Goal: Information Seeking & Learning: Learn about a topic

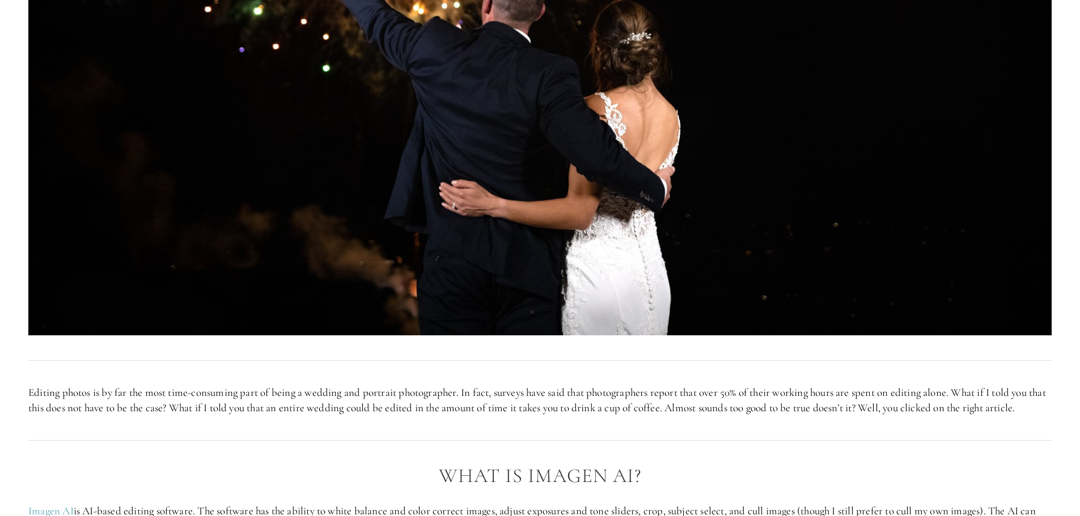
scroll to position [737, 0]
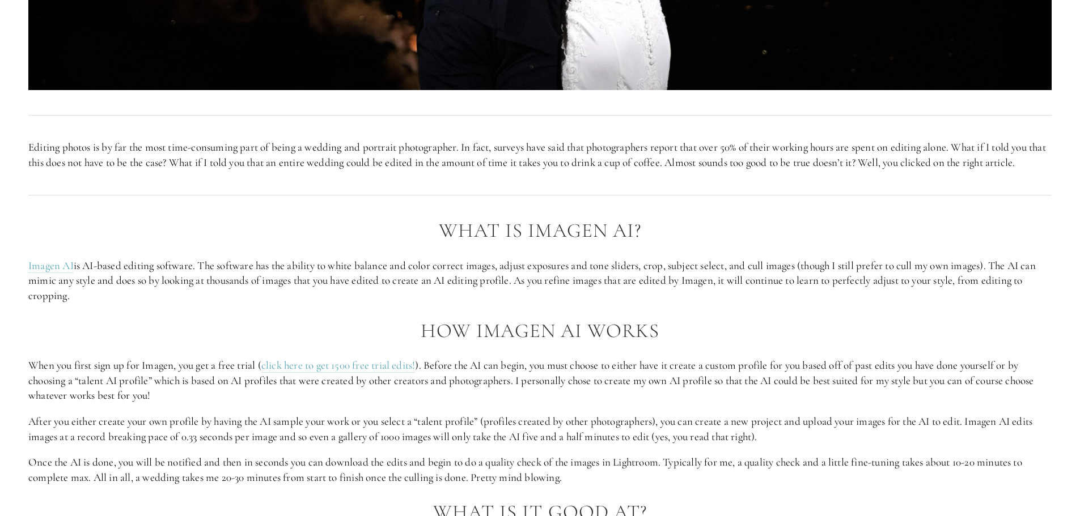
drag, startPoint x: 316, startPoint y: 261, endPoint x: 459, endPoint y: 317, distance: 154.2
click at [459, 304] on p "Imagen AI is AI-based editing software. The software has the ability to white b…" at bounding box center [539, 281] width 1023 height 45
drag, startPoint x: 459, startPoint y: 317, endPoint x: 629, endPoint y: 308, distance: 170.4
click at [629, 304] on p "Imagen AI is AI-based editing software. The software has the ability to white b…" at bounding box center [539, 281] width 1023 height 45
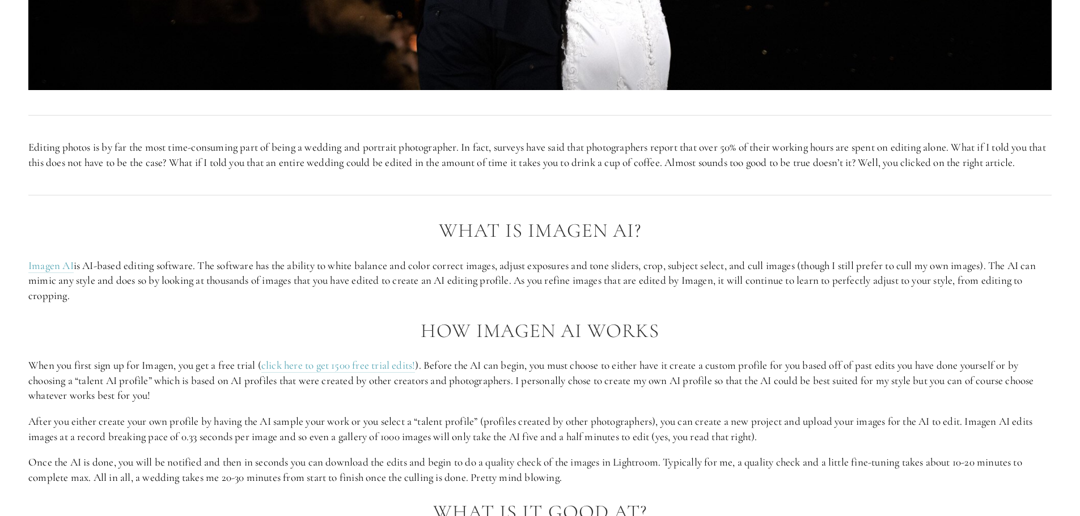
click at [629, 304] on p "Imagen AI is AI-based editing software. The software has the ability to white b…" at bounding box center [539, 281] width 1023 height 45
drag, startPoint x: 276, startPoint y: 341, endPoint x: 538, endPoint y: 416, distance: 272.4
click at [538, 404] on p "When you first sign up for Imagen, you get a free trial ( click here to get 150…" at bounding box center [539, 380] width 1023 height 45
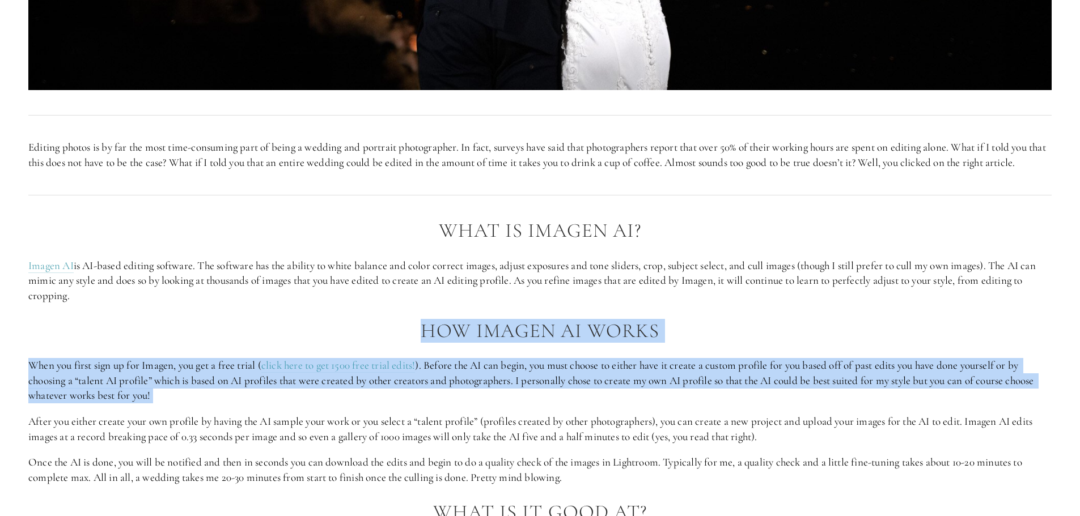
drag, startPoint x: 538, startPoint y: 416, endPoint x: 289, endPoint y: 343, distance: 259.4
click at [289, 342] on h2 "How Imagen AI Works" at bounding box center [539, 331] width 1023 height 22
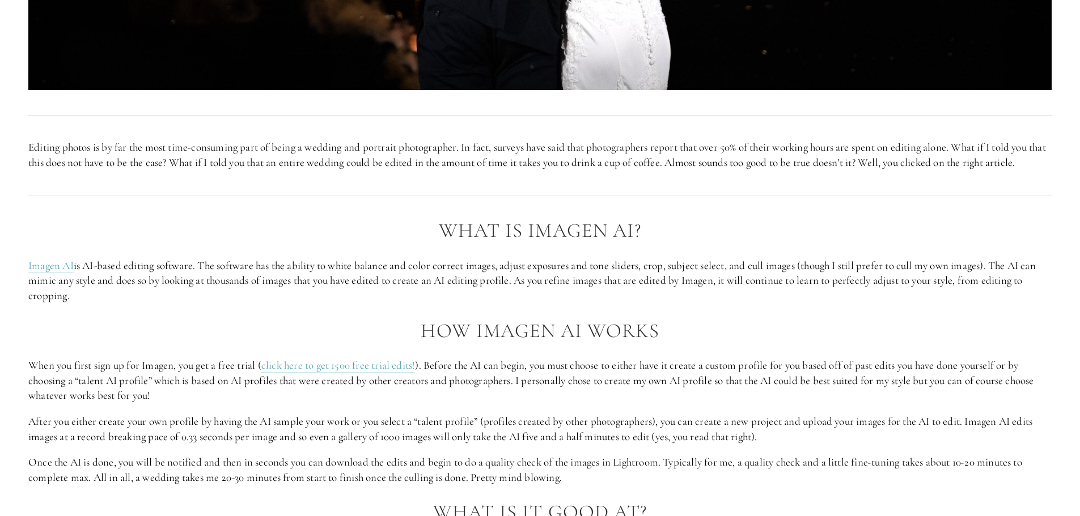
drag, startPoint x: 287, startPoint y: 349, endPoint x: 443, endPoint y: 412, distance: 167.6
click at [443, 404] on p "When you first sign up for Imagen, you get a free trial ( click here to get 150…" at bounding box center [539, 380] width 1023 height 45
drag, startPoint x: 443, startPoint y: 412, endPoint x: 435, endPoint y: 414, distance: 7.7
click at [435, 404] on p "When you first sign up for Imagen, you get a free trial ( click here to get 150…" at bounding box center [539, 380] width 1023 height 45
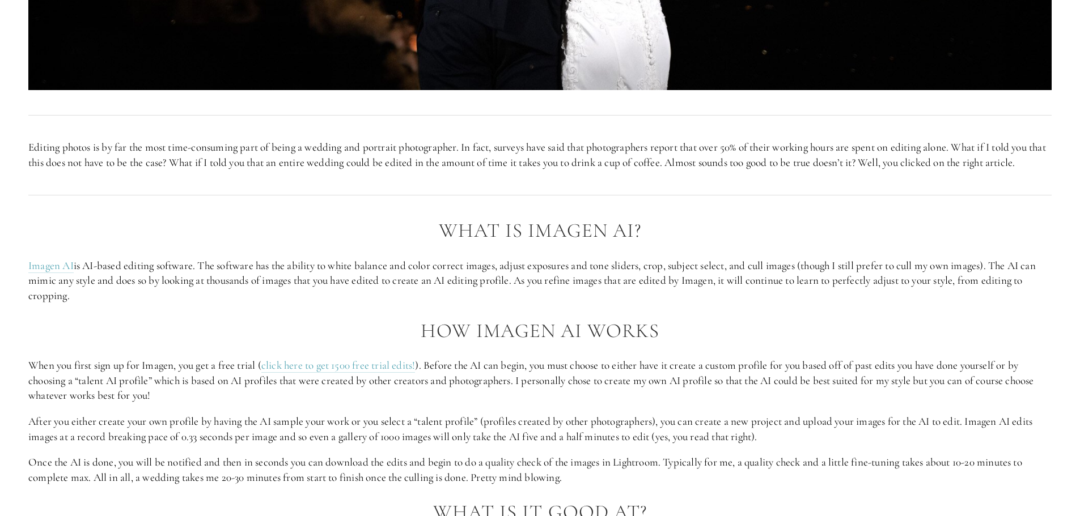
click at [435, 404] on p "When you first sign up for Imagen, you get a free trial ( click here to get 150…" at bounding box center [539, 380] width 1023 height 45
drag, startPoint x: 396, startPoint y: 408, endPoint x: 657, endPoint y: 461, distance: 266.1
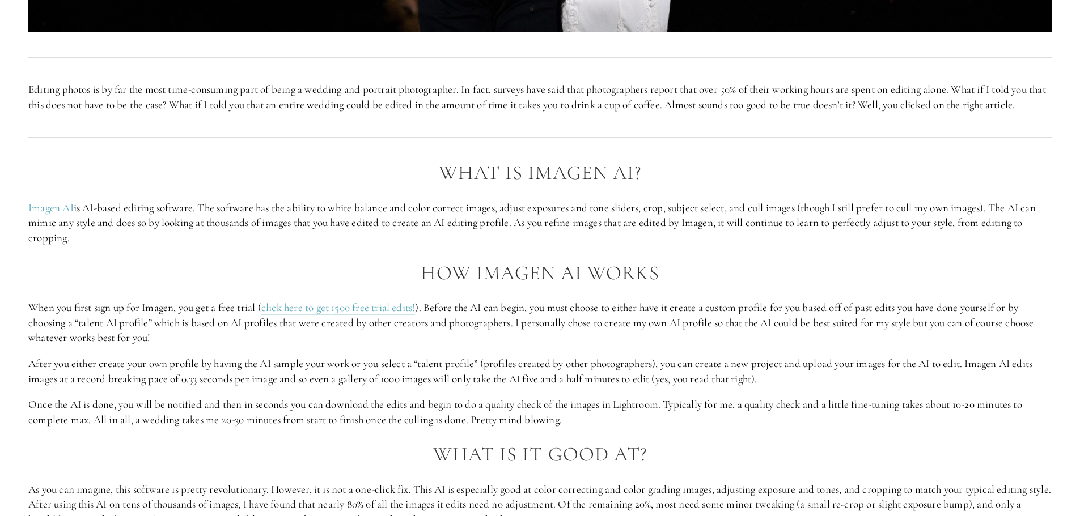
scroll to position [850, 0]
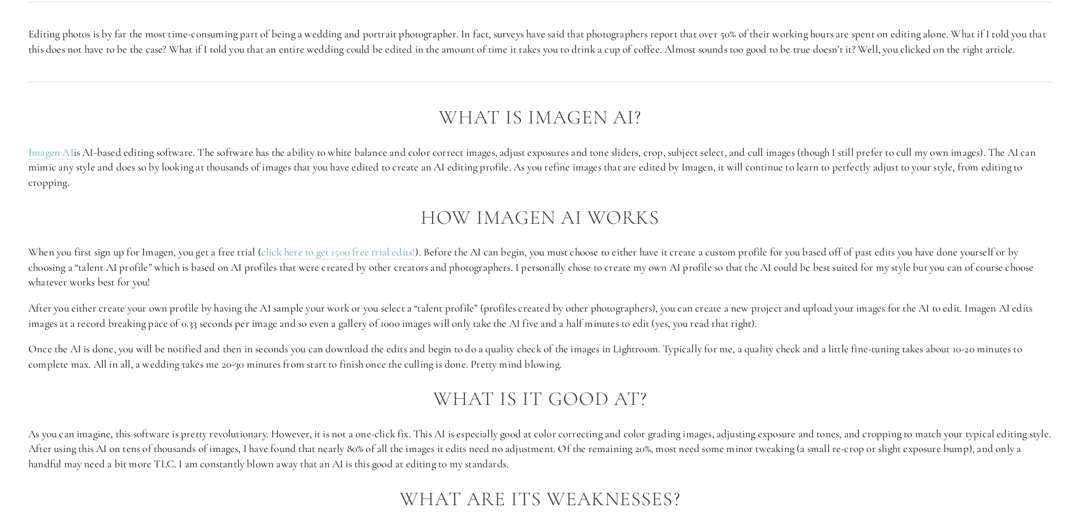
drag, startPoint x: 626, startPoint y: 396, endPoint x: 676, endPoint y: 420, distance: 55.5
drag, startPoint x: 673, startPoint y: 379, endPoint x: 647, endPoint y: 380, distance: 25.5
click at [647, 372] on p "Once the AI is done, you will be notified and then in seconds you can download …" at bounding box center [539, 357] width 1023 height 30
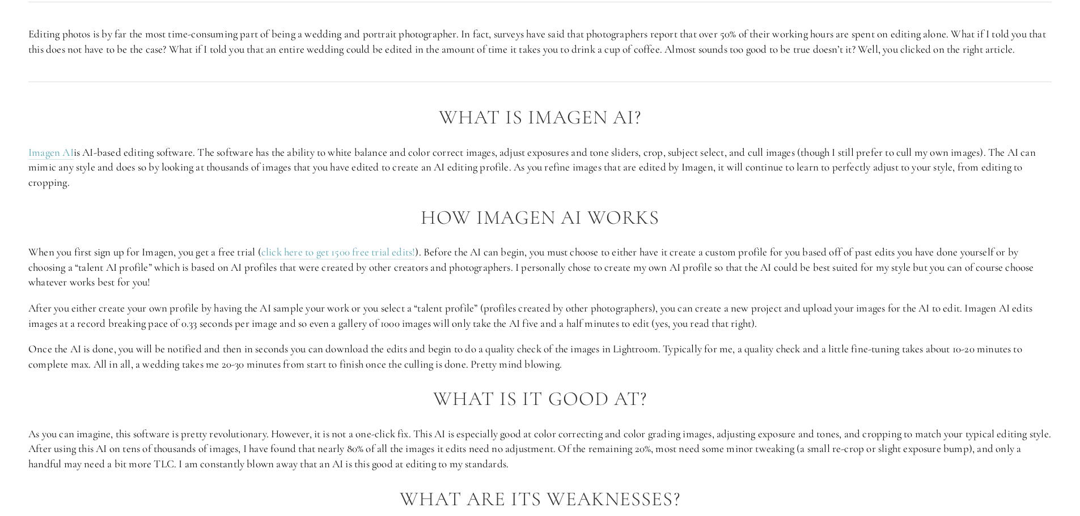
click at [647, 372] on p "Once the AI is done, you will be notified and then in seconds you can download …" at bounding box center [539, 357] width 1023 height 30
drag, startPoint x: 646, startPoint y: 382, endPoint x: 743, endPoint y: 489, distance: 144.9
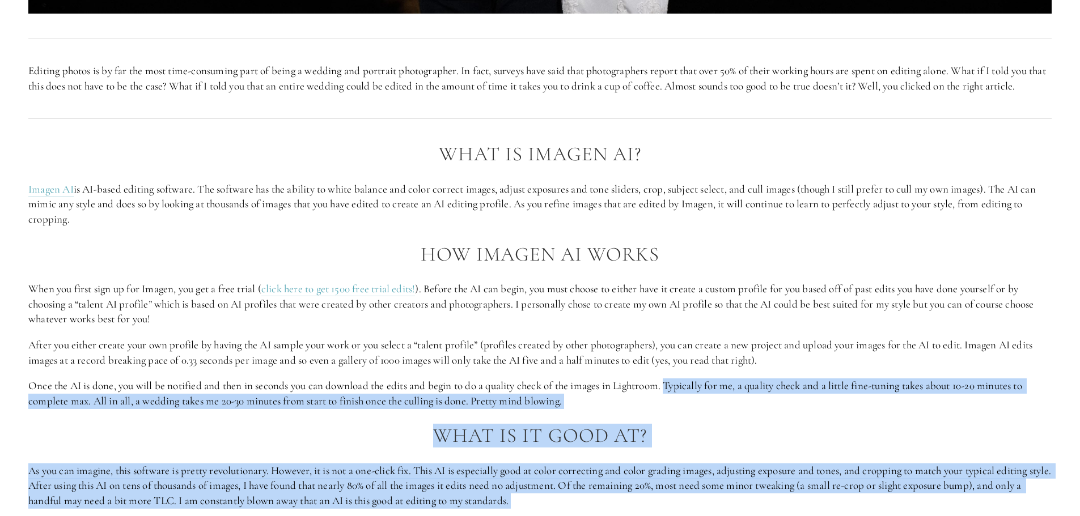
scroll to position [794, 0]
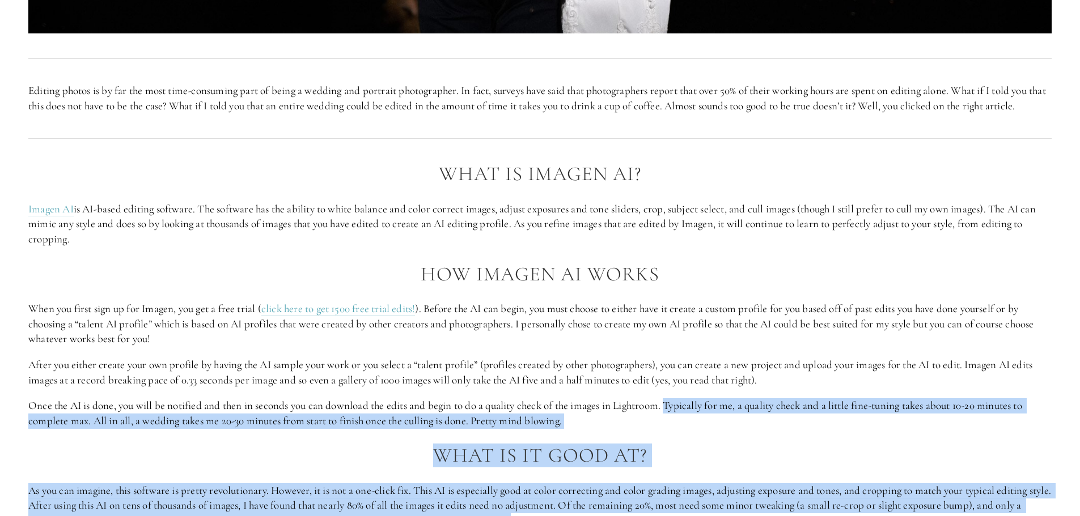
drag, startPoint x: 743, startPoint y: 489, endPoint x: 713, endPoint y: 450, distance: 49.4
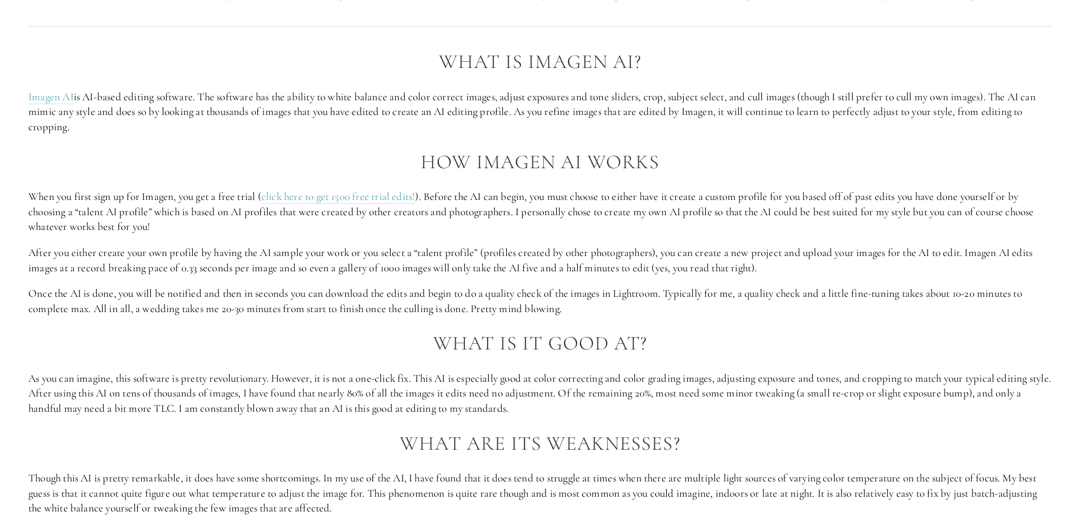
scroll to position [907, 0]
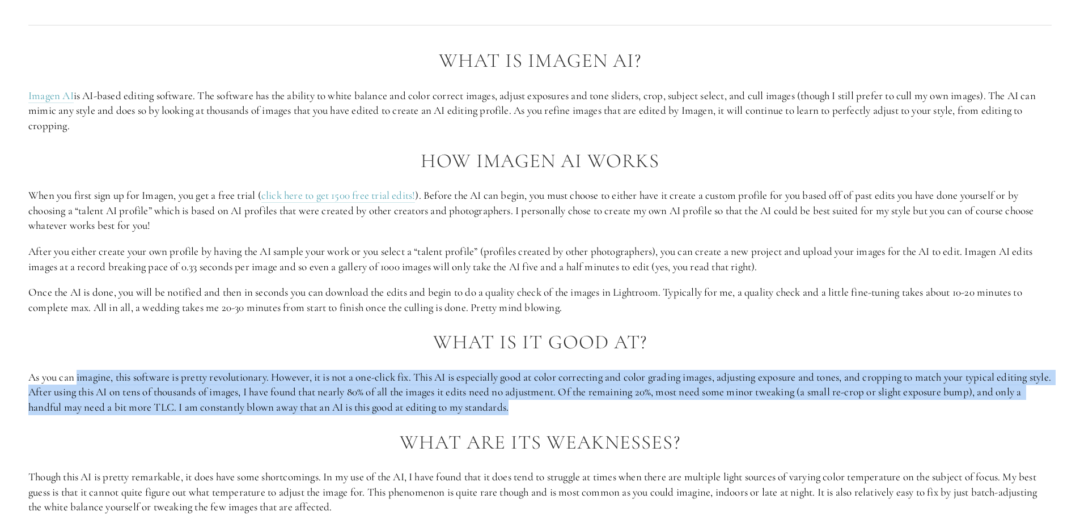
drag, startPoint x: 643, startPoint y: 424, endPoint x: 78, endPoint y: 376, distance: 567.2
click at [78, 376] on div "What is Imagen AI? Imagen AI is AI-based editing software. The software has the…" at bounding box center [539, 479] width 1023 height 859
drag, startPoint x: 78, startPoint y: 376, endPoint x: 674, endPoint y: 421, distance: 598.1
click at [674, 421] on div "What is Imagen AI? Imagen AI is AI-based editing software. The software has the…" at bounding box center [539, 479] width 1023 height 859
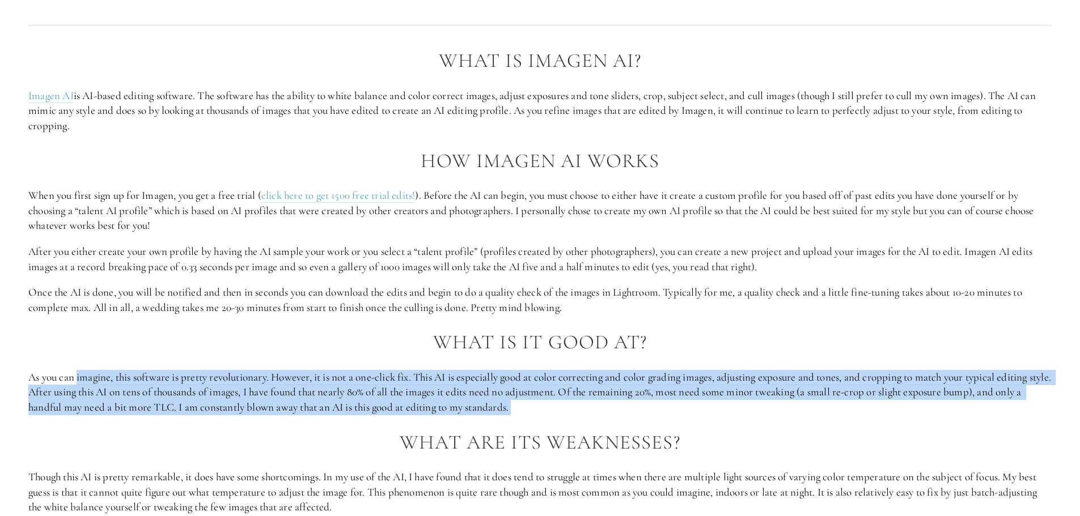
click at [675, 416] on p "As you can imagine, this software is pretty revolutionary. However, it is not a…" at bounding box center [539, 392] width 1023 height 45
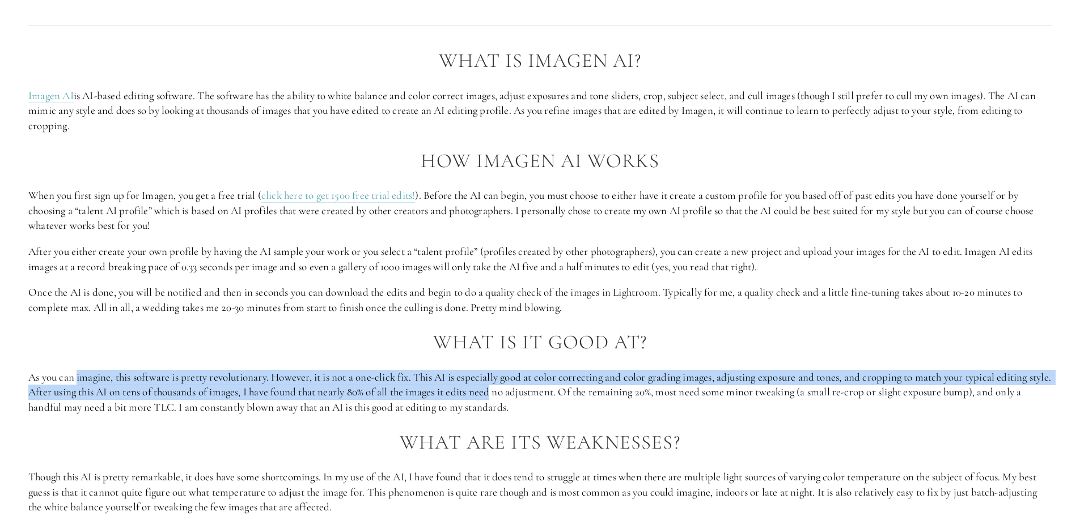
drag, startPoint x: 675, startPoint y: 421, endPoint x: 506, endPoint y: 405, distance: 169.7
click at [506, 405] on p "As you can imagine, this software is pretty revolutionary. However, it is not a…" at bounding box center [539, 392] width 1023 height 45
click at [505, 405] on p "As you can imagine, this software is pretty revolutionary. However, it is not a…" at bounding box center [539, 392] width 1023 height 45
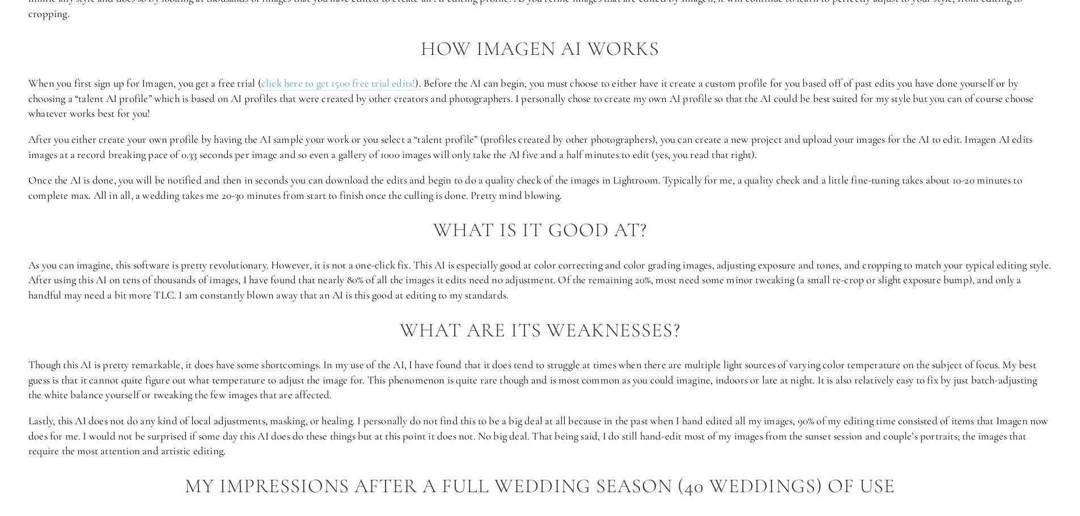
scroll to position [1021, 0]
drag, startPoint x: 332, startPoint y: 363, endPoint x: 630, endPoint y: 409, distance: 301.7
click at [630, 409] on div "What is Imagen AI? Imagen AI is AI-based editing software. The software has the…" at bounding box center [539, 366] width 1023 height 859
click at [630, 402] on p "Though this AI is pretty remarkable, it does have some shortcomings. In my use …" at bounding box center [539, 379] width 1023 height 45
drag, startPoint x: 630, startPoint y: 409, endPoint x: 407, endPoint y: 470, distance: 231.5
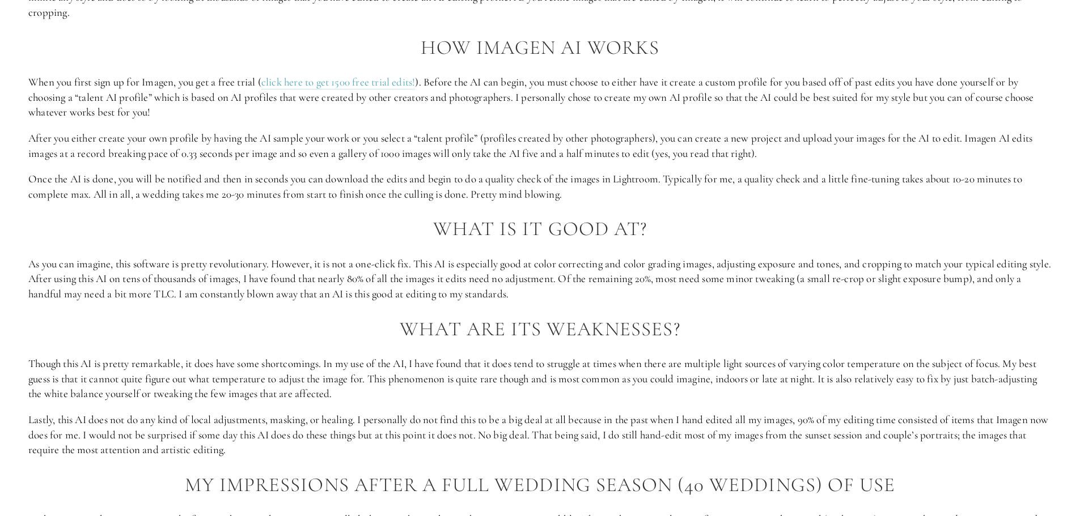
click at [407, 470] on div "What is Imagen AI? Imagen AI is AI-based editing software. The software has the…" at bounding box center [539, 366] width 1023 height 859
click at [407, 458] on p "Lastly, this AI does not do any kind of local adjustments, masking, or healing.…" at bounding box center [539, 435] width 1023 height 45
drag, startPoint x: 407, startPoint y: 470, endPoint x: 448, endPoint y: 475, distance: 41.1
click at [448, 475] on div "What is Imagen AI? Imagen AI is AI-based editing software. The software has the…" at bounding box center [539, 366] width 1023 height 859
click at [448, 458] on p "Lastly, this AI does not do any kind of local adjustments, masking, or healing.…" at bounding box center [539, 435] width 1023 height 45
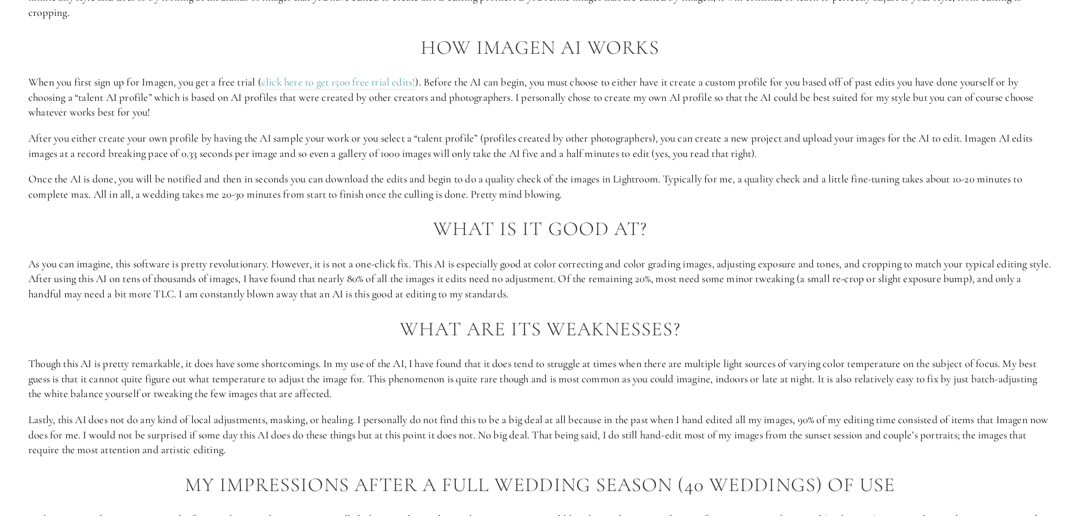
click at [451, 420] on div "What is Imagen AI? Imagen AI is AI-based editing software. The software has the…" at bounding box center [539, 366] width 1023 height 859
drag, startPoint x: 478, startPoint y: 406, endPoint x: 791, endPoint y: 464, distance: 318.3
click at [791, 464] on div "What is Imagen AI? Imagen AI is AI-based editing software. The software has the…" at bounding box center [539, 366] width 1023 height 859
click at [791, 458] on p "Lastly, this AI does not do any kind of local adjustments, masking, or healing.…" at bounding box center [539, 435] width 1023 height 45
drag, startPoint x: 791, startPoint y: 464, endPoint x: 774, endPoint y: 404, distance: 62.5
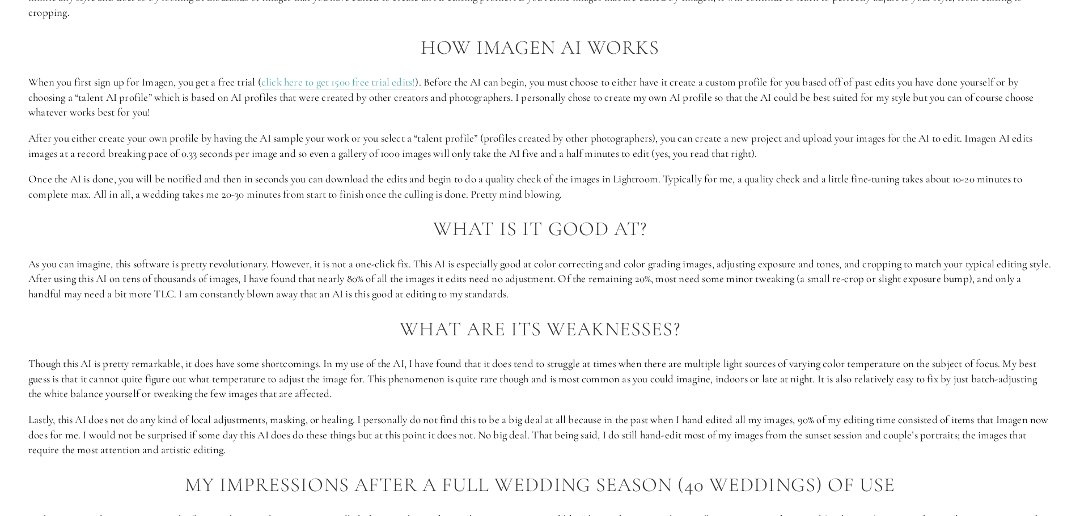
click at [774, 404] on div "What is Imagen AI? Imagen AI is AI-based editing software. The software has the…" at bounding box center [539, 366] width 1023 height 859
click at [774, 402] on p "Though this AI is pretty remarkable, it does have some shortcomings. In my use …" at bounding box center [539, 379] width 1023 height 45
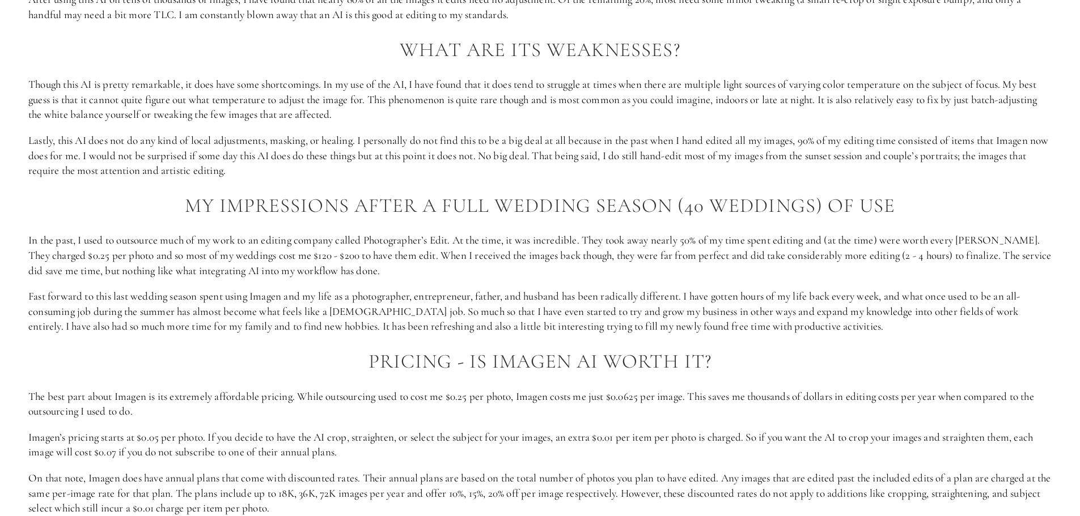
scroll to position [1417, 0]
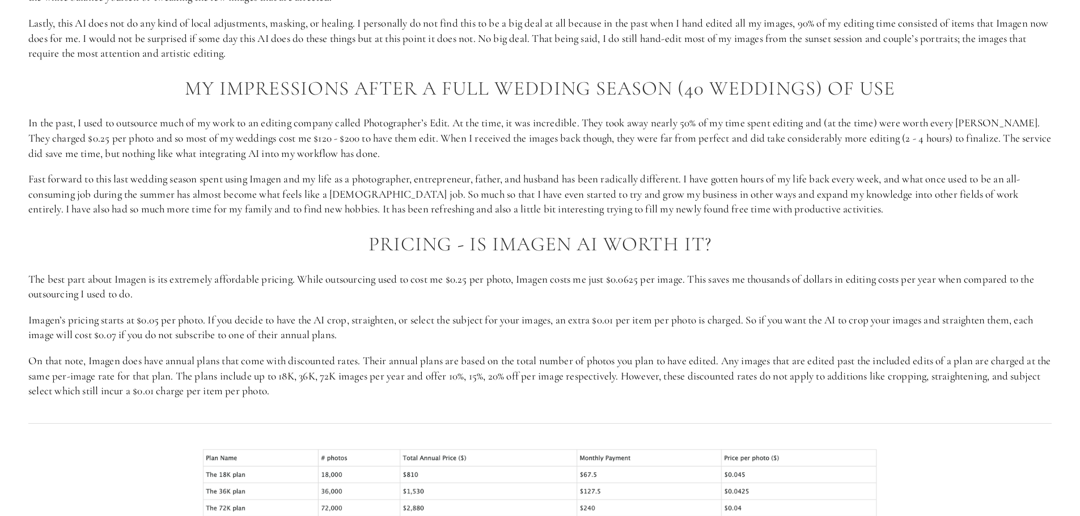
drag, startPoint x: 313, startPoint y: 261, endPoint x: 425, endPoint y: 416, distance: 191.7
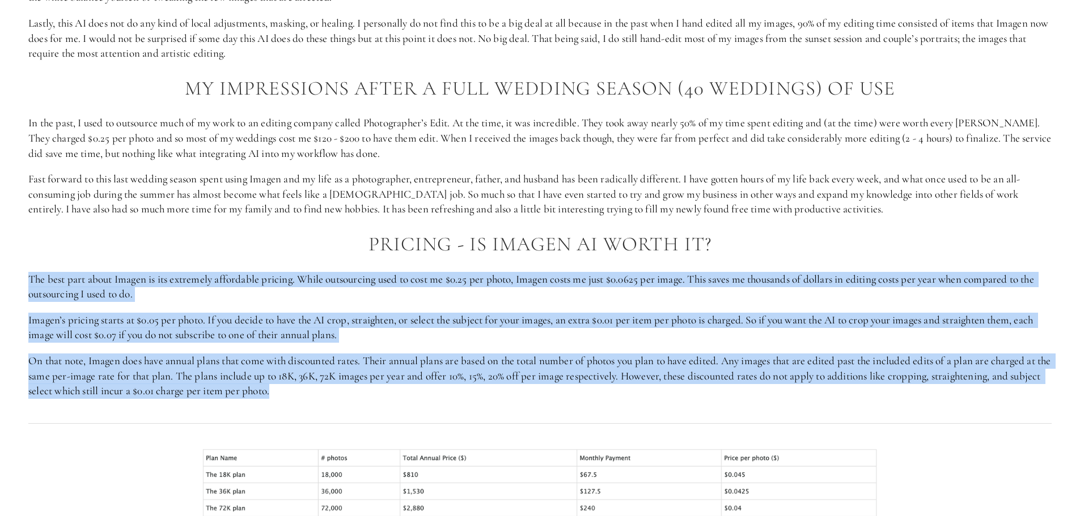
drag, startPoint x: 425, startPoint y: 416, endPoint x: -31, endPoint y: 281, distance: 475.4
click at [0, 281] on html "[PERSON_NAME] Photography Cart 0 Home Weddings Landscapes" at bounding box center [540, 374] width 1080 height 3583
click at [228, 289] on p "The best part about Imagen is its extremely affordable pricing. While outsourci…" at bounding box center [539, 287] width 1023 height 30
drag, startPoint x: 247, startPoint y: 268, endPoint x: 698, endPoint y: 416, distance: 474.8
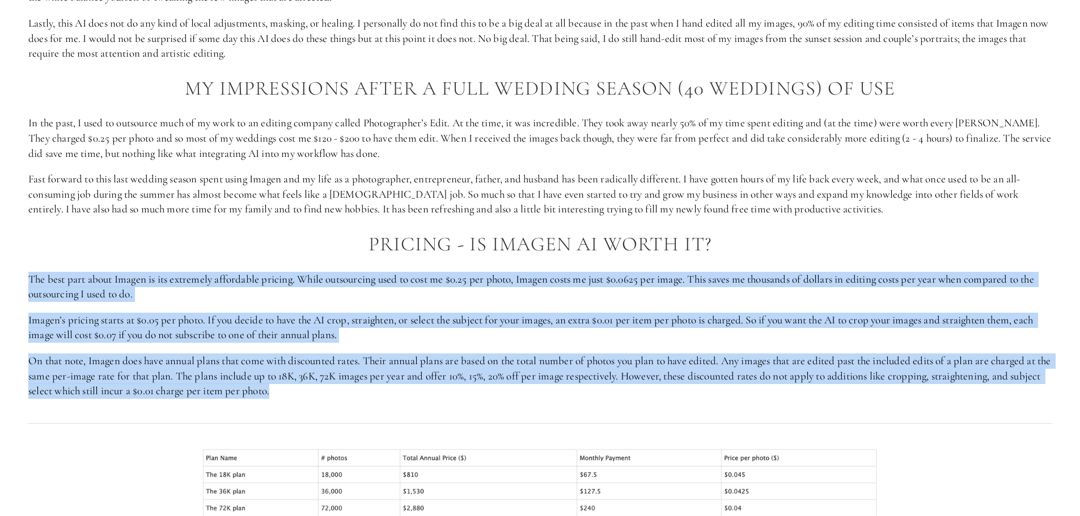
drag, startPoint x: 698, startPoint y: 416, endPoint x: 32, endPoint y: 286, distance: 678.6
drag, startPoint x: 32, startPoint y: 286, endPoint x: 321, endPoint y: 403, distance: 311.1
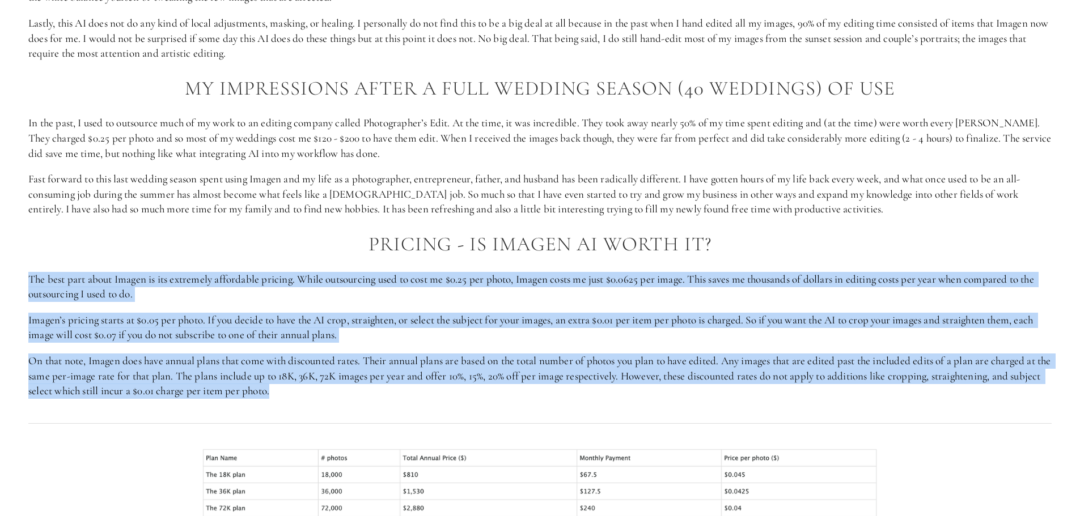
click at [321, 399] on p "On that note, Imagen does have annual plans that come with discounted rates. Th…" at bounding box center [539, 376] width 1023 height 45
drag, startPoint x: 321, startPoint y: 403, endPoint x: 21, endPoint y: 281, distance: 323.7
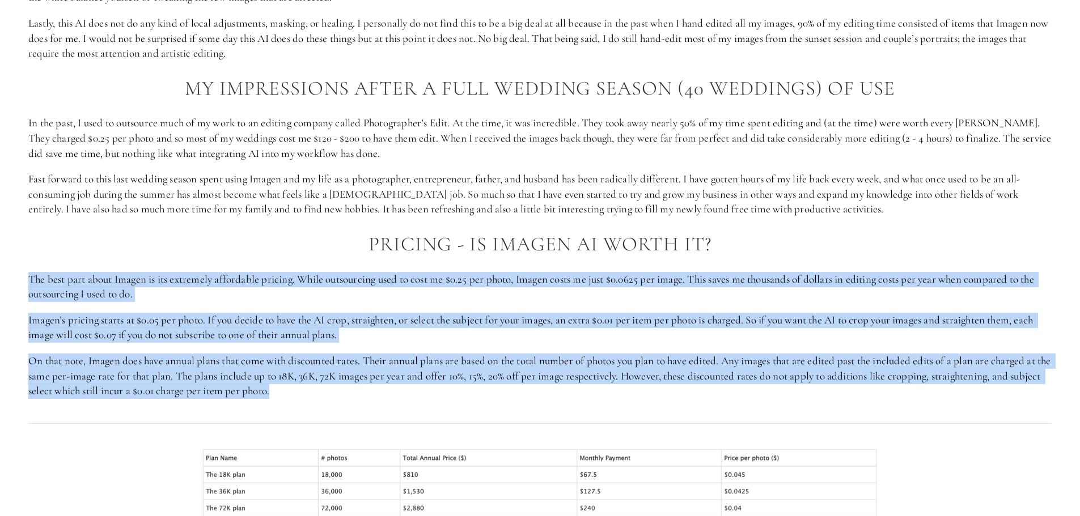
drag, startPoint x: 21, startPoint y: 281, endPoint x: 421, endPoint y: 413, distance: 421.5
click at [421, 399] on p "On that note, Imagen does have annual plans that come with discounted rates. Th…" at bounding box center [539, 376] width 1023 height 45
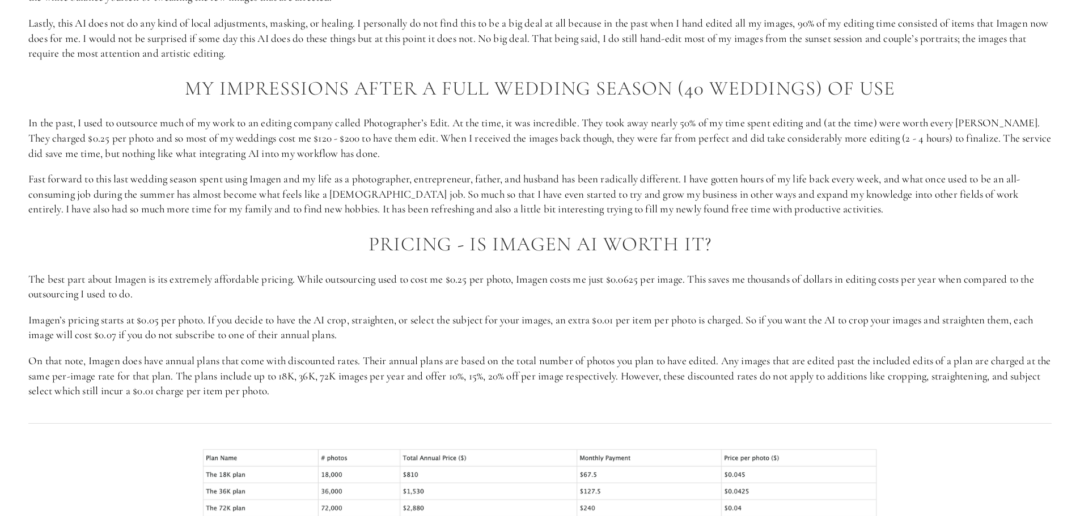
drag, startPoint x: 298, startPoint y: 376, endPoint x: 425, endPoint y: 403, distance: 130.4
click at [425, 399] on p "On that note, Imagen does have annual plans that come with discounted rates. Th…" at bounding box center [539, 376] width 1023 height 45
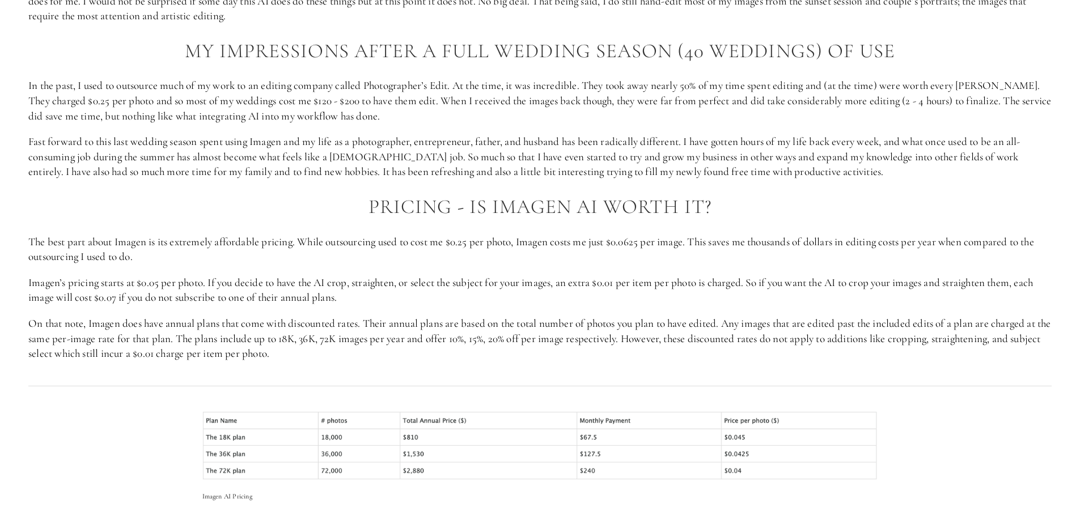
scroll to position [1474, 0]
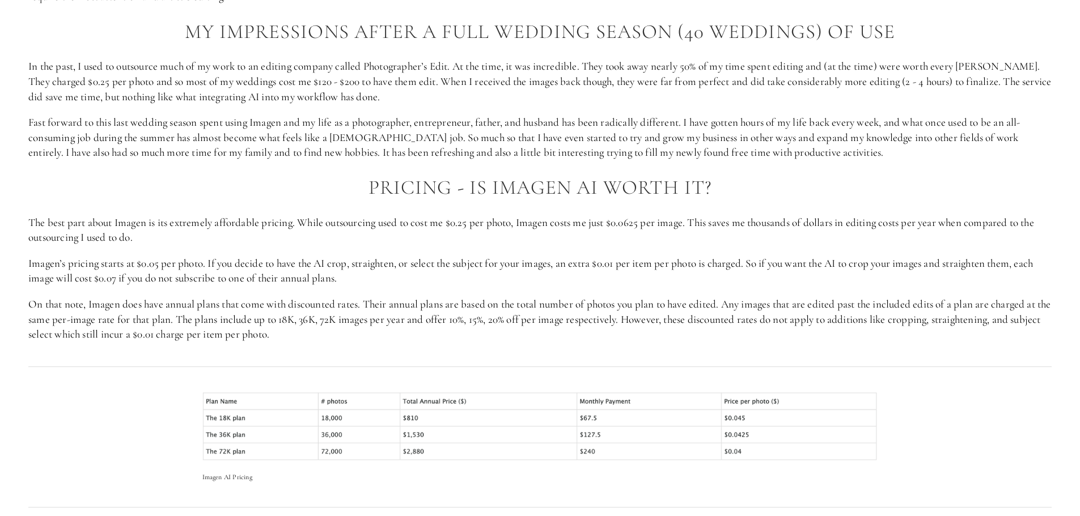
click at [454, 342] on p "On that note, Imagen does have annual plans that come with discounted rates. Th…" at bounding box center [539, 319] width 1023 height 45
drag, startPoint x: 429, startPoint y: 356, endPoint x: 441, endPoint y: 353, distance: 12.9
click at [441, 342] on p "On that note, Imagen does have annual plans that come with discounted rates. Th…" at bounding box center [539, 319] width 1023 height 45
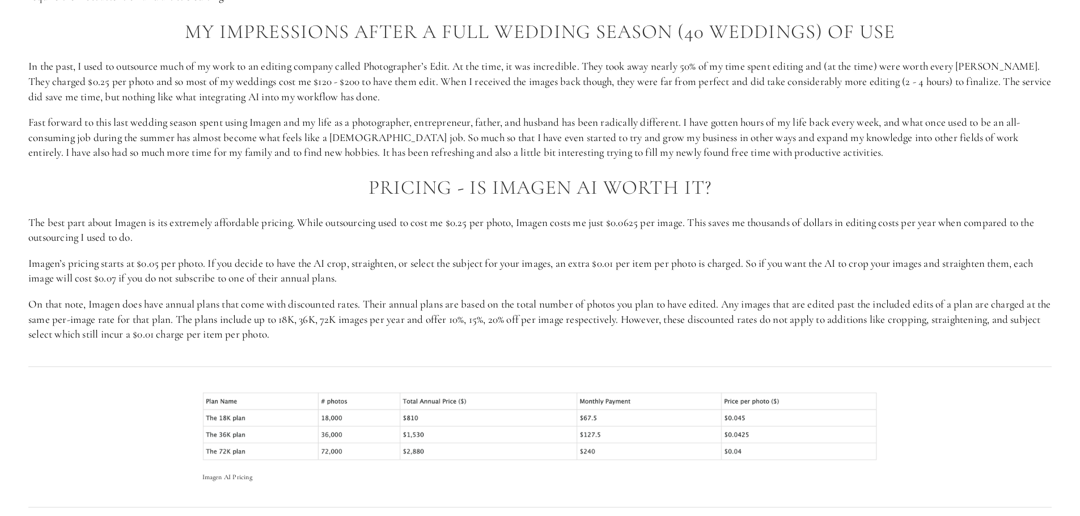
click at [431, 342] on p "On that note, Imagen does have annual plans that come with discounted rates. Th…" at bounding box center [539, 319] width 1023 height 45
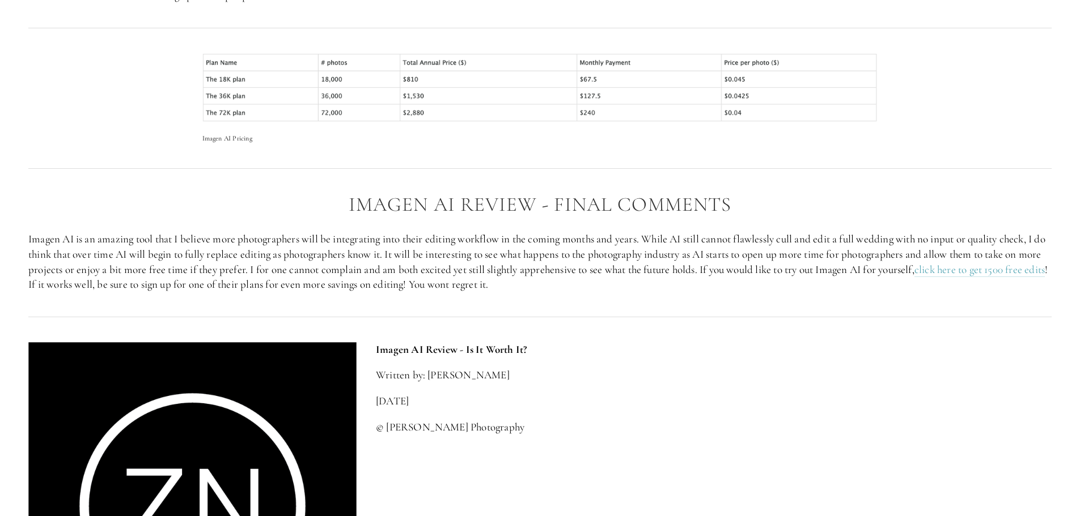
scroll to position [1814, 0]
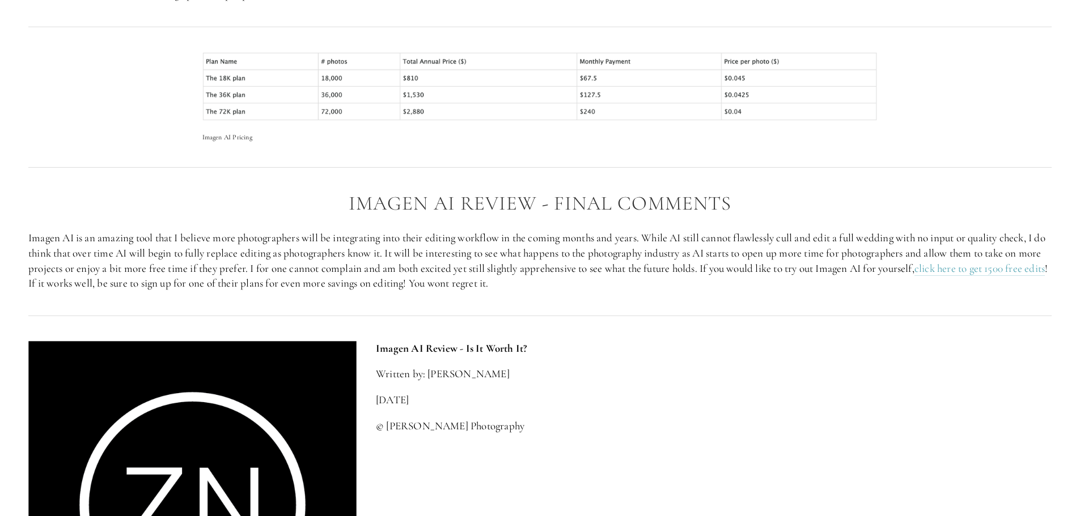
drag, startPoint x: 230, startPoint y: 235, endPoint x: 594, endPoint y: 299, distance: 370.2
click at [594, 291] on div "Imagen AI Review - Final Comments Imagen AI is an amazing tool that I believe m…" at bounding box center [539, 242] width 1023 height 99
click at [594, 291] on p "Imagen AI is an amazing tool that I believe more photographers will be integrat…" at bounding box center [539, 261] width 1023 height 60
drag, startPoint x: 594, startPoint y: 299, endPoint x: 600, endPoint y: 300, distance: 6.3
click at [600, 291] on p "Imagen AI is an amazing tool that I believe more photographers will be integrat…" at bounding box center [539, 261] width 1023 height 60
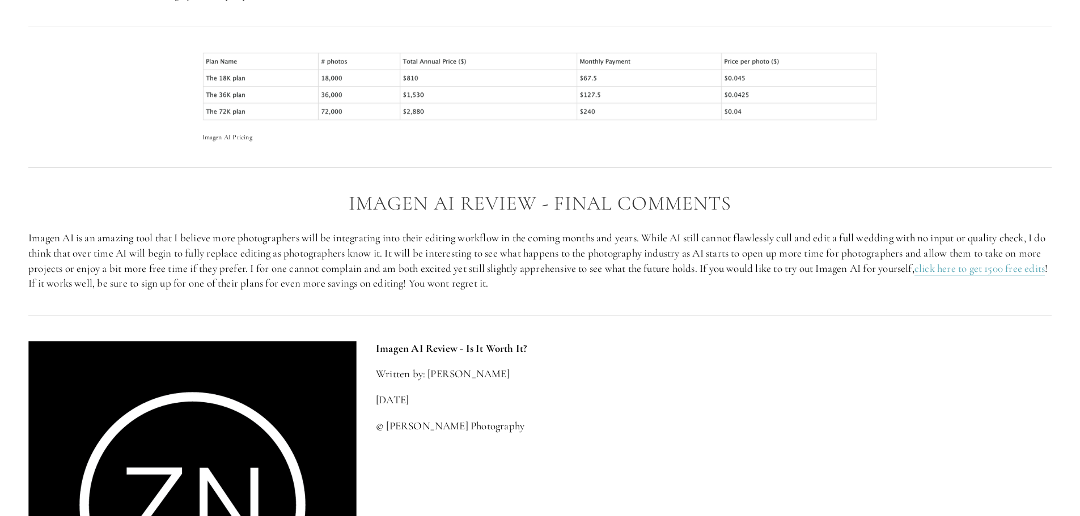
click at [600, 291] on p "Imagen AI is an amazing tool that I believe more photographers will be integrat…" at bounding box center [539, 261] width 1023 height 60
drag, startPoint x: 565, startPoint y: 297, endPoint x: 35, endPoint y: 231, distance: 533.5
click at [35, 231] on div "Imagen AI Review - Final Comments Imagen AI is an amazing tool that I believe m…" at bounding box center [539, 242] width 1023 height 99
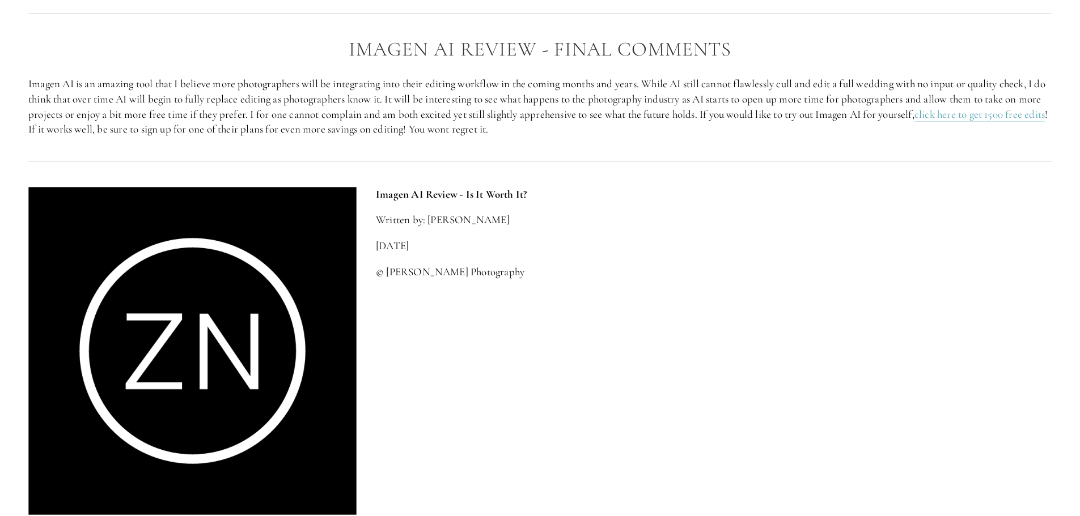
scroll to position [1984, 0]
